Goal: Information Seeking & Learning: Learn about a topic

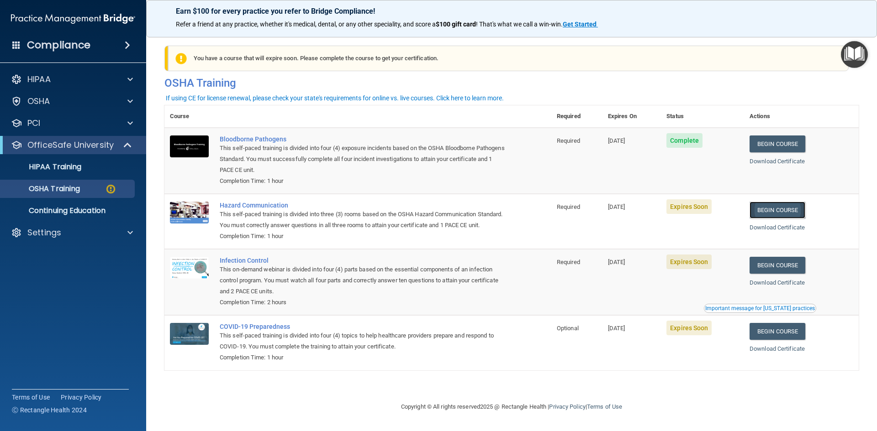
click at [783, 209] on link "Begin Course" at bounding box center [777, 210] width 56 height 17
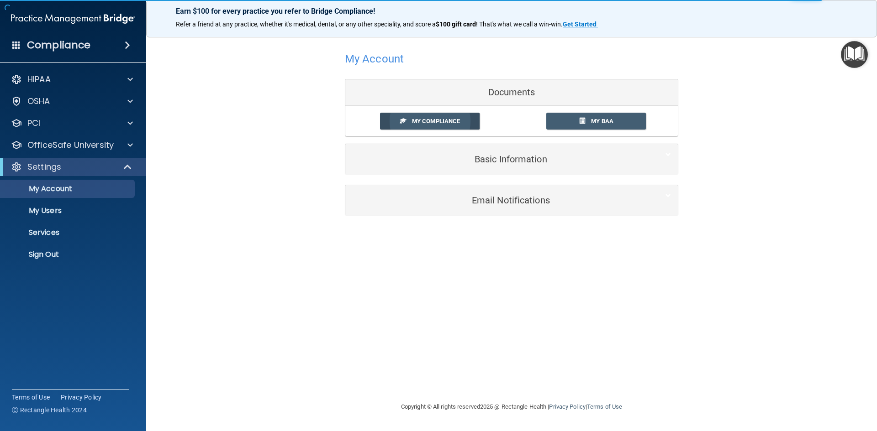
click at [429, 122] on span "My Compliance" at bounding box center [436, 121] width 48 height 7
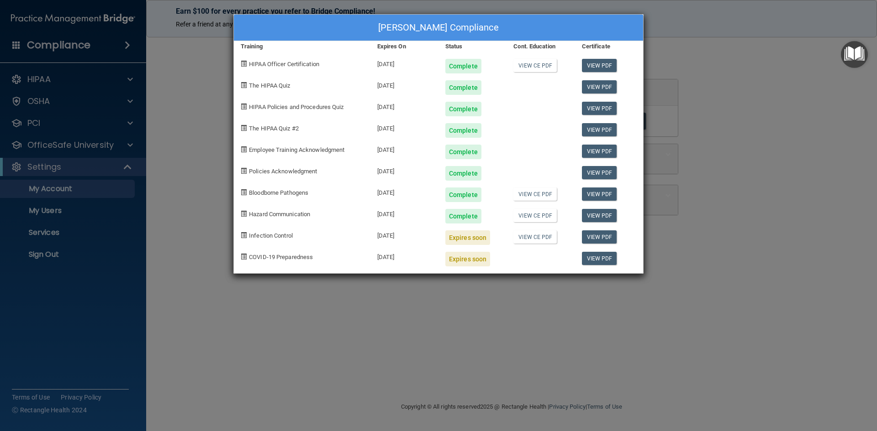
click at [674, 225] on div "Lindsey Stone's Compliance Training Expires On Status Cont. Education Certifica…" at bounding box center [438, 215] width 877 height 431
drag, startPoint x: 719, startPoint y: 83, endPoint x: 722, endPoint y: 87, distance: 5.6
click at [721, 86] on div "Lindsey Stone's Compliance Training Expires On Status Cont. Education Certifica…" at bounding box center [438, 215] width 877 height 431
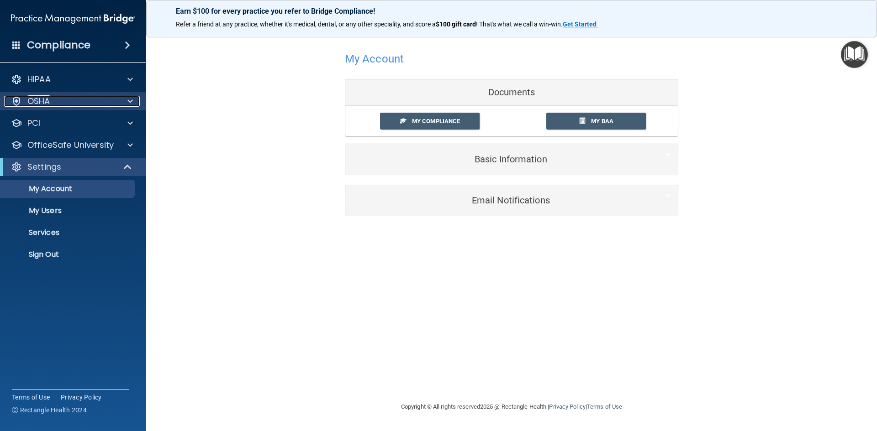
click at [56, 101] on div "OSHA" at bounding box center [60, 101] width 113 height 11
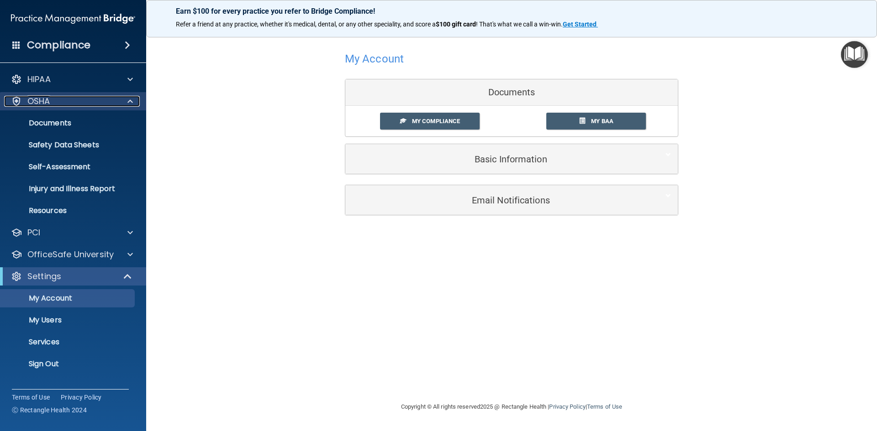
click at [56, 101] on div "OSHA" at bounding box center [60, 101] width 113 height 11
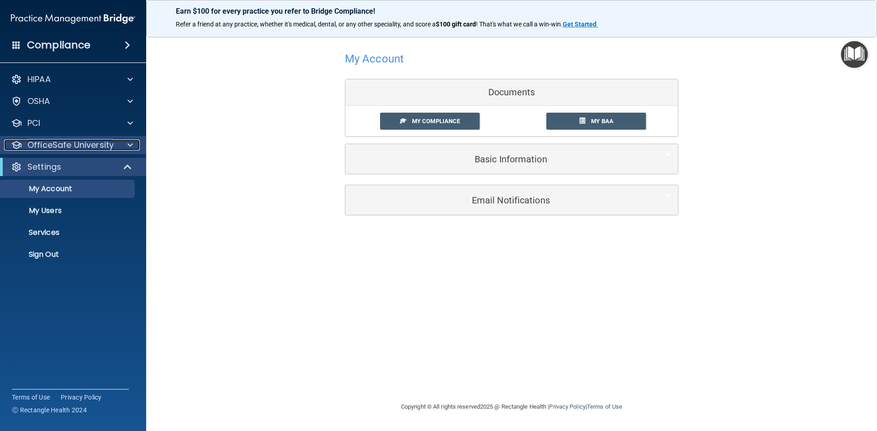
click at [61, 147] on p "OfficeSafe University" at bounding box center [70, 145] width 86 height 11
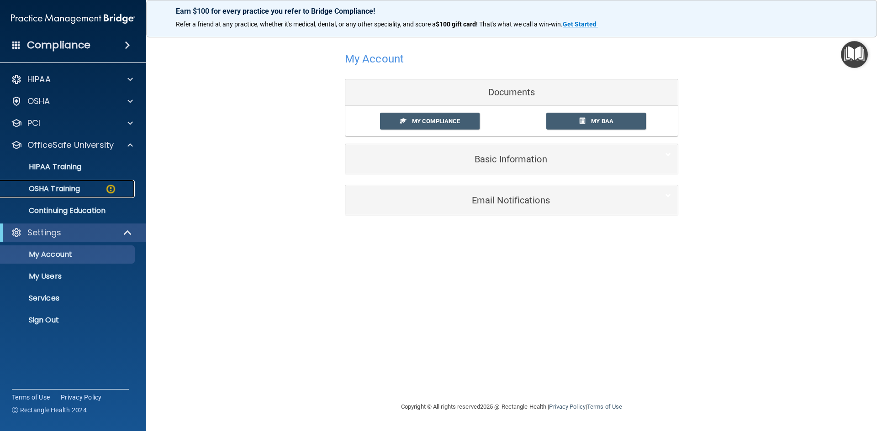
click at [60, 183] on link "OSHA Training" at bounding box center [63, 189] width 144 height 18
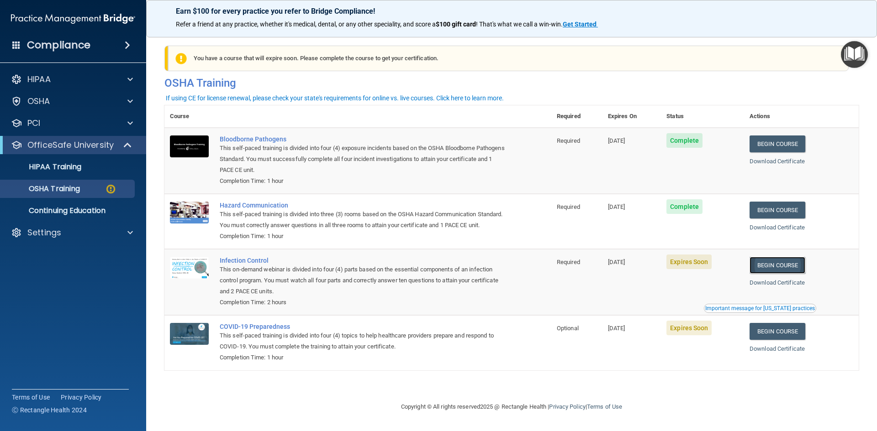
click at [785, 273] on link "Begin Course" at bounding box center [777, 265] width 56 height 17
